Goal: Find specific page/section: Find specific page/section

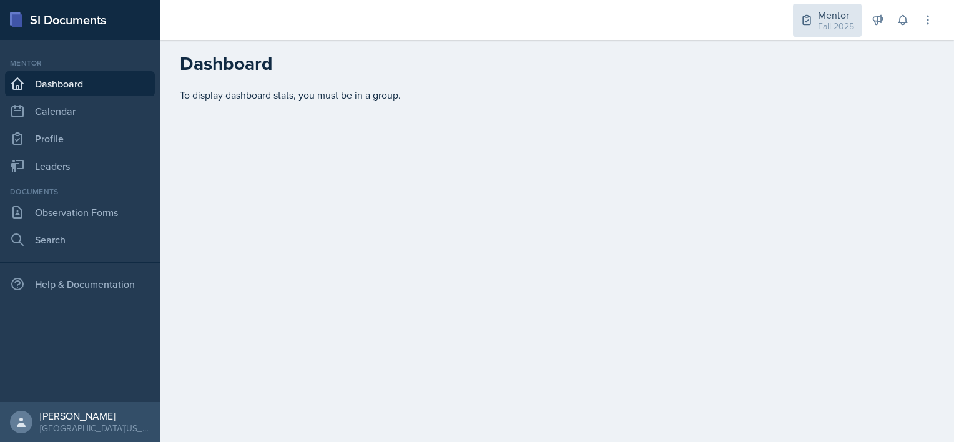
click at [830, 26] on div "Fall 2025" at bounding box center [836, 26] width 36 height 13
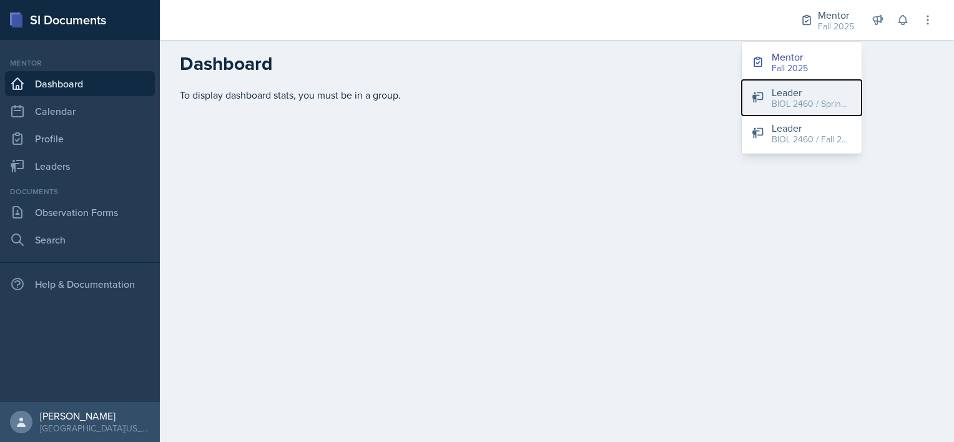
click at [798, 92] on div "Leader" at bounding box center [812, 92] width 80 height 15
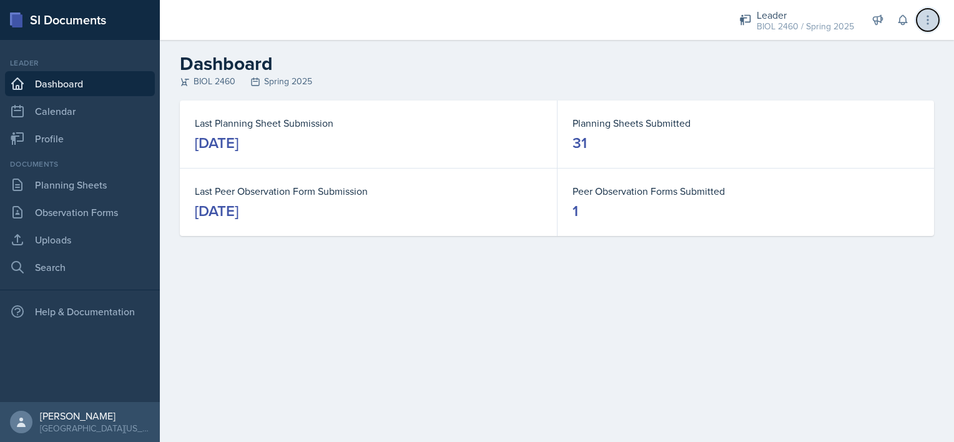
click at [933, 20] on icon at bounding box center [928, 20] width 12 height 12
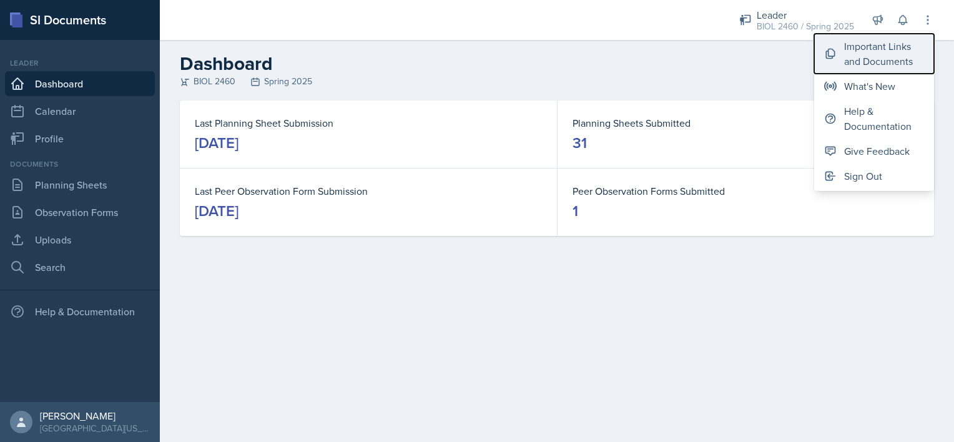
click at [890, 56] on div "Important Links and Documents" at bounding box center [885, 54] width 80 height 30
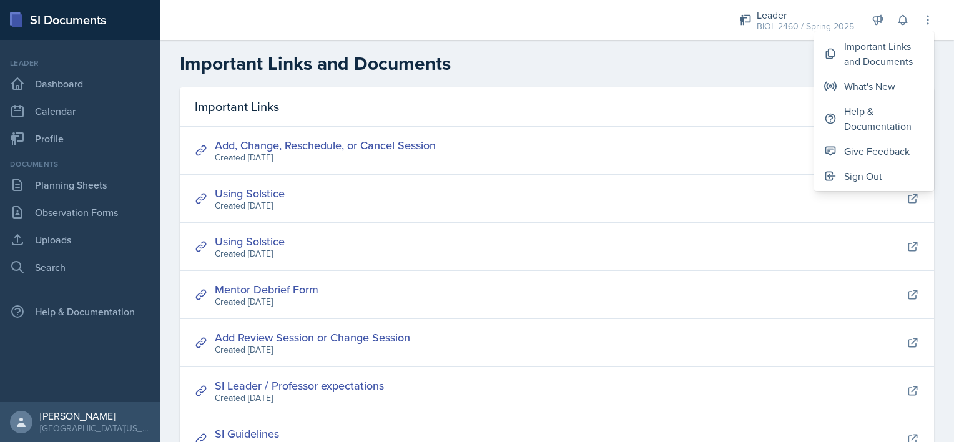
click at [518, 58] on h2 "Important Links and Documents" at bounding box center [557, 63] width 755 height 22
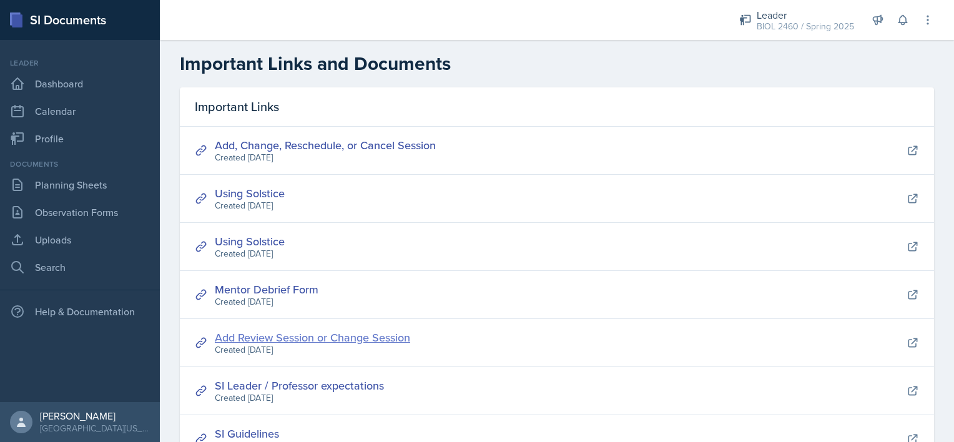
click at [262, 333] on link "Add Review Session or Change Session" at bounding box center [313, 338] width 196 height 16
click at [570, 78] on header "Important Links and Documents" at bounding box center [557, 63] width 795 height 47
